Goal: Answer question/provide support

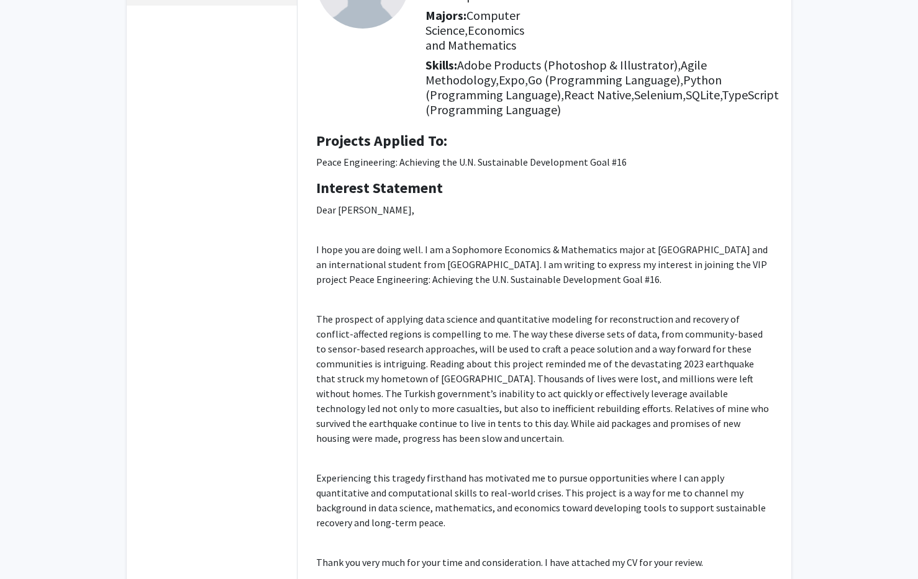
scroll to position [393, 0]
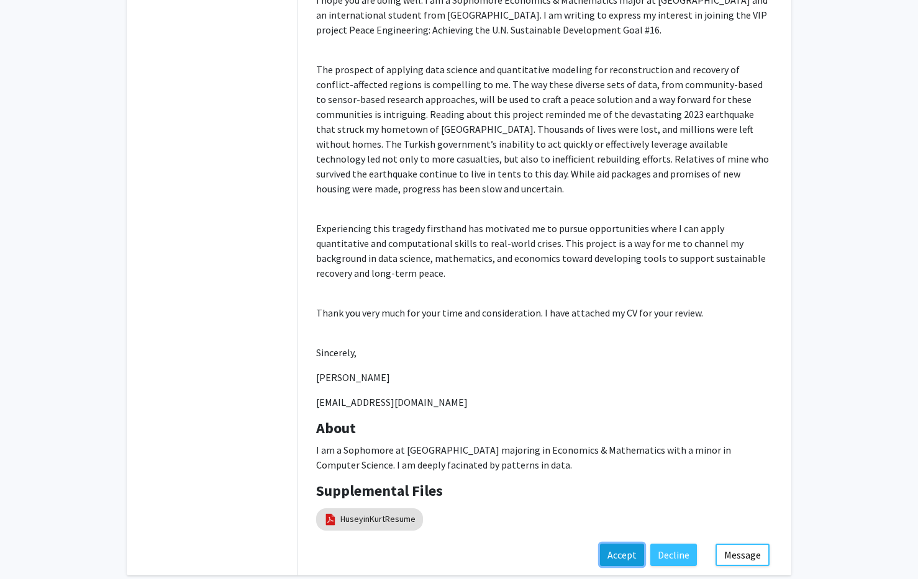
click at [633, 561] on button "Accept" at bounding box center [622, 555] width 44 height 22
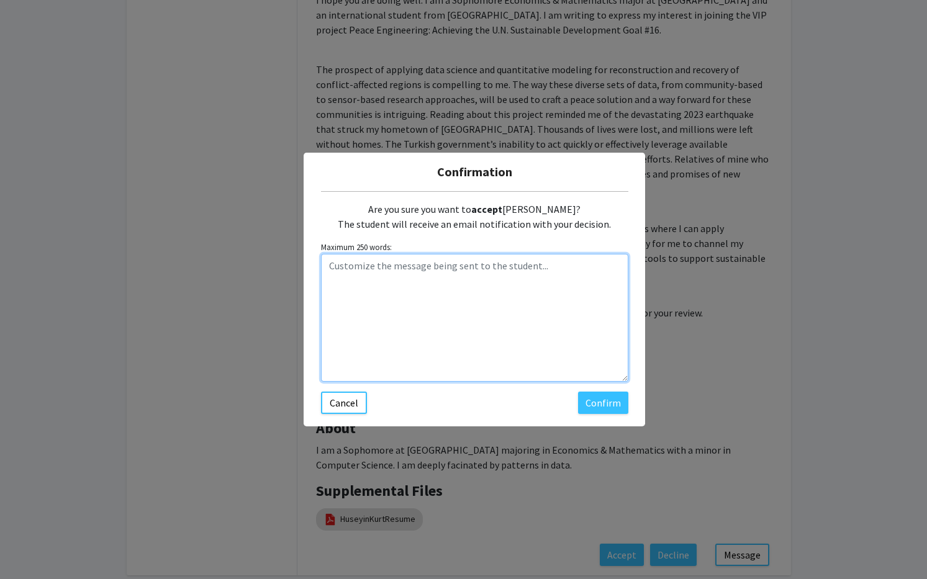
click at [442, 288] on textarea "Customize the message being sent to the student..." at bounding box center [474, 318] width 307 height 128
type textarea "Welcome aboard! Glad to have to as part of the class! Make sure you talk with y…"
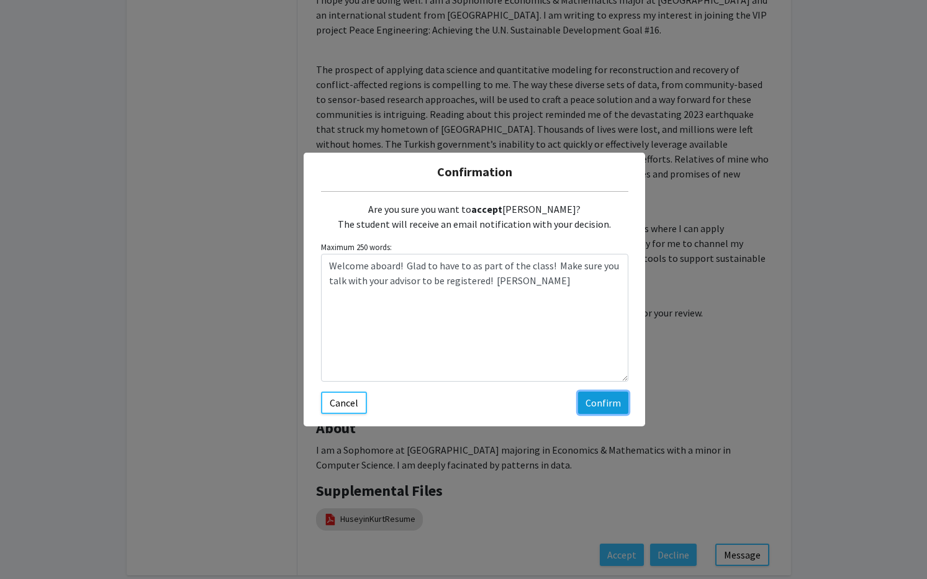
click at [604, 396] on button "Confirm" at bounding box center [603, 403] width 50 height 22
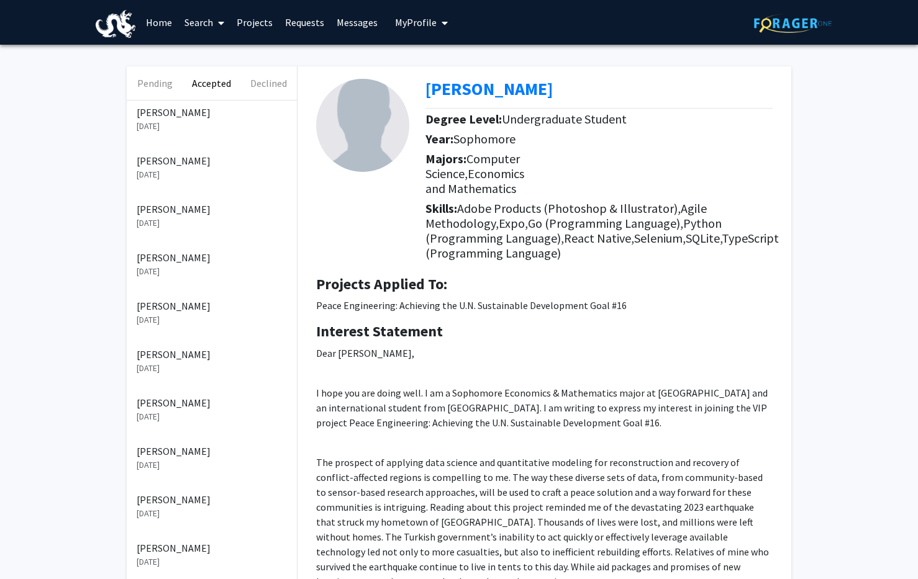
scroll to position [0, 0]
